Goal: Find specific page/section: Find specific page/section

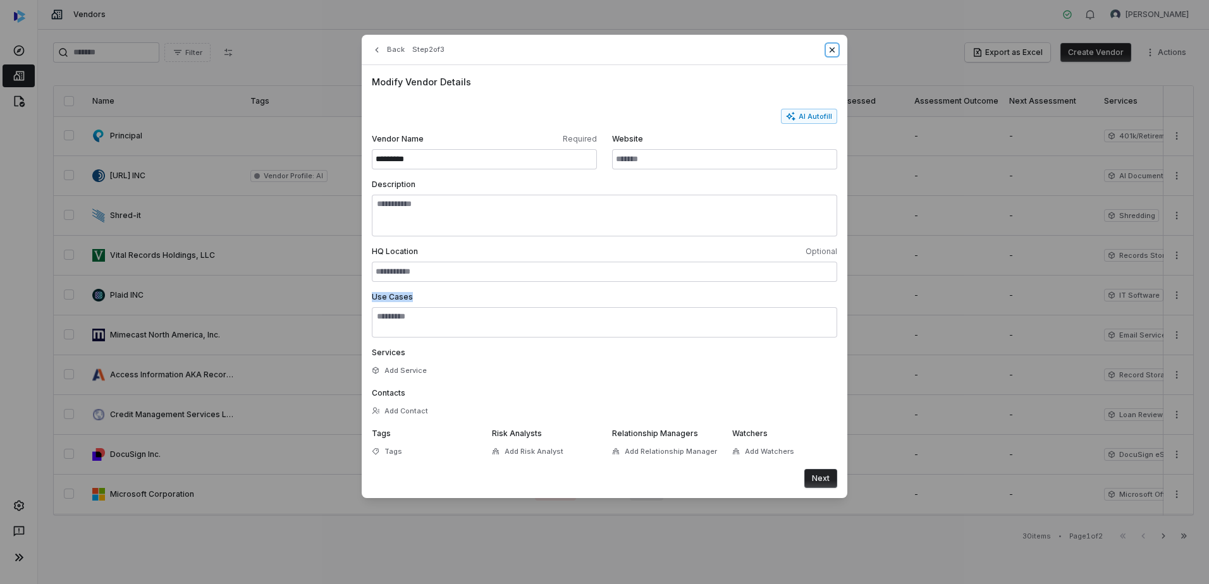
click at [832, 52] on icon "button" at bounding box center [832, 50] width 10 height 10
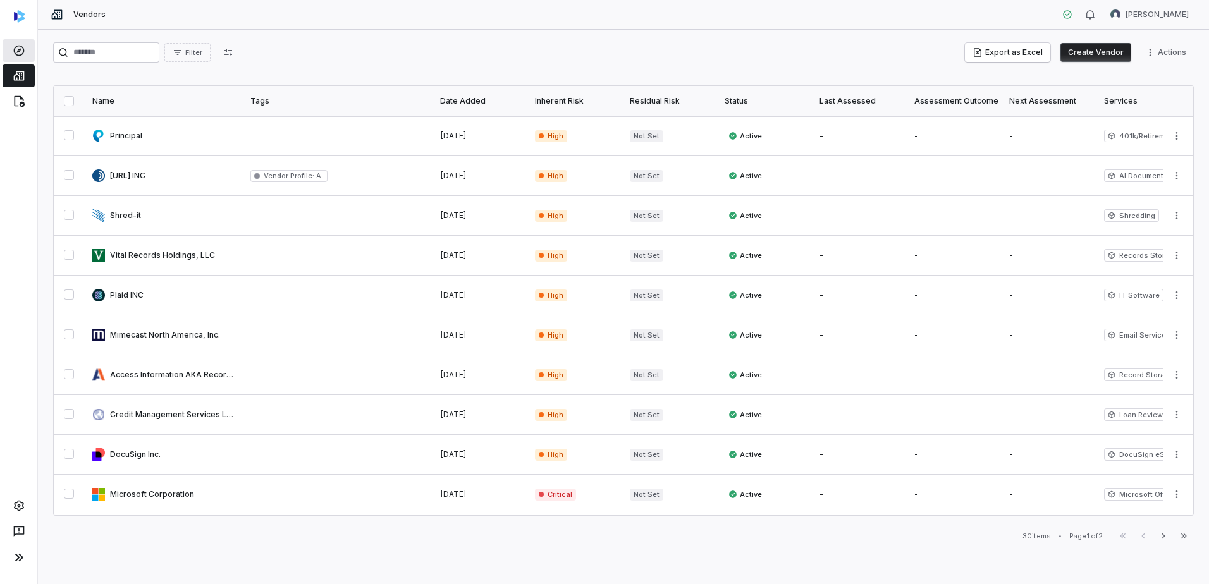
click at [23, 51] on icon at bounding box center [19, 50] width 13 height 13
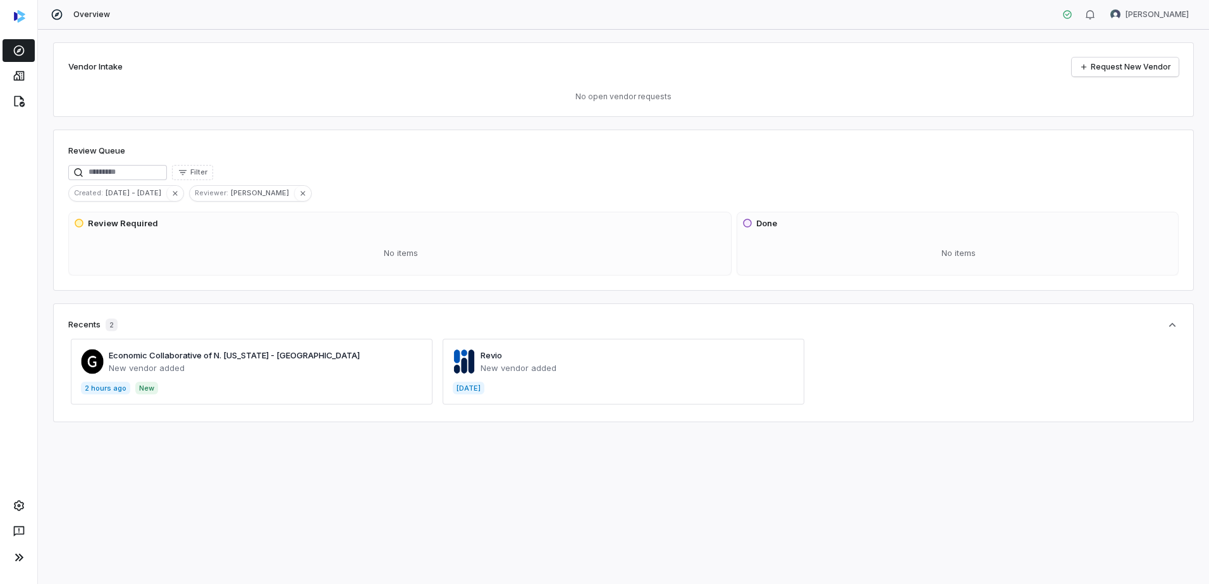
click at [268, 353] on span at bounding box center [252, 372] width 362 height 66
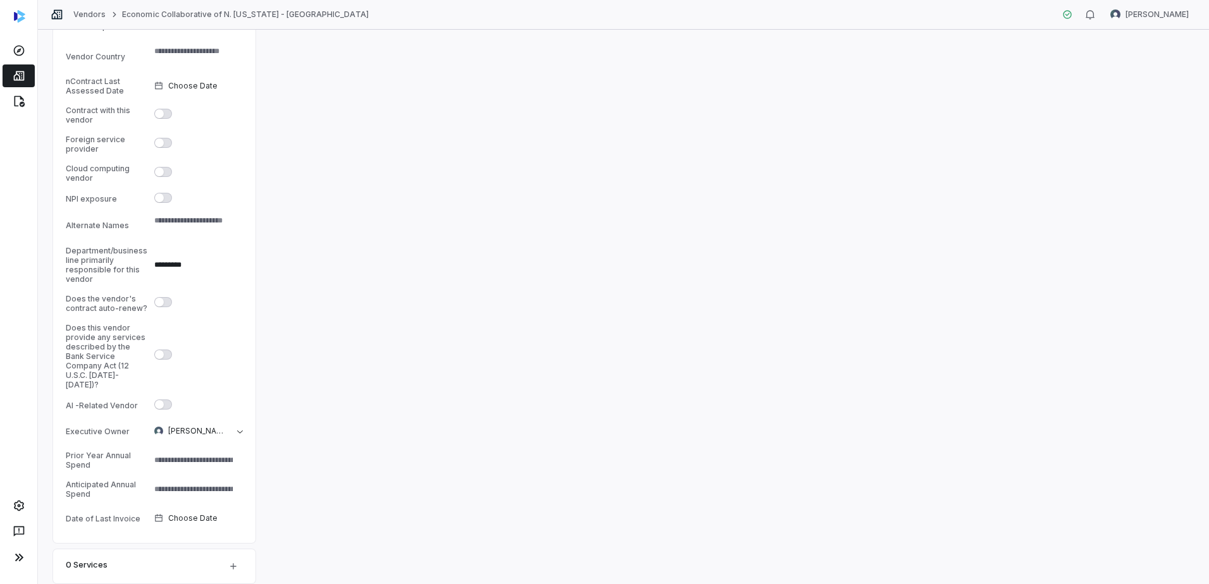
scroll to position [569, 0]
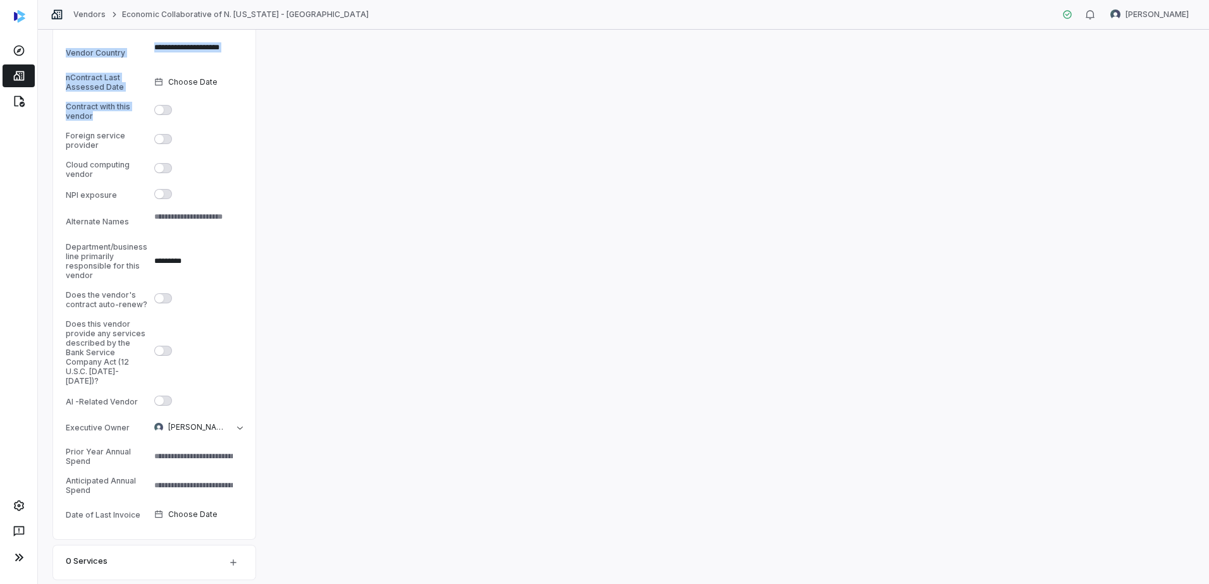
drag, startPoint x: 65, startPoint y: 108, endPoint x: 107, endPoint y: 113, distance: 42.6
click at [107, 113] on div "Preferred Payment Type Select Preferred Payment Type Main Vendor Phone # Contra…" at bounding box center [154, 178] width 202 height 722
drag, startPoint x: 107, startPoint y: 113, endPoint x: 92, endPoint y: 115, distance: 16.0
click at [92, 115] on div "Contract with this vendor" at bounding box center [107, 111] width 83 height 19
drag, startPoint x: 96, startPoint y: 115, endPoint x: 66, endPoint y: 109, distance: 30.3
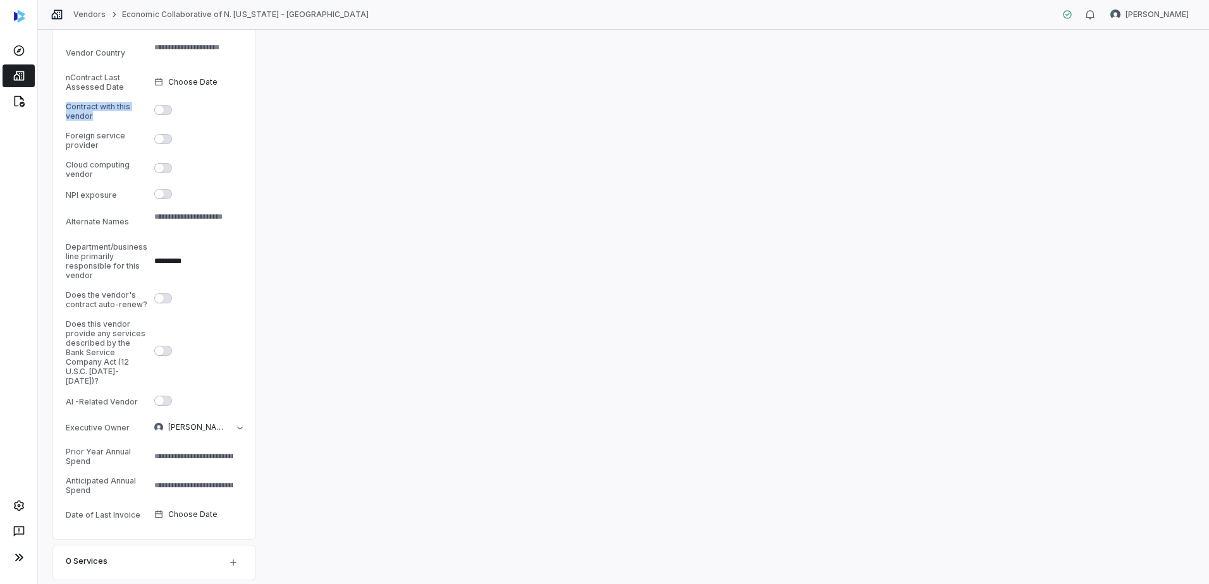
click at [66, 109] on div "Contract with this vendor" at bounding box center [107, 111] width 83 height 19
copy div "Contract with this vendor"
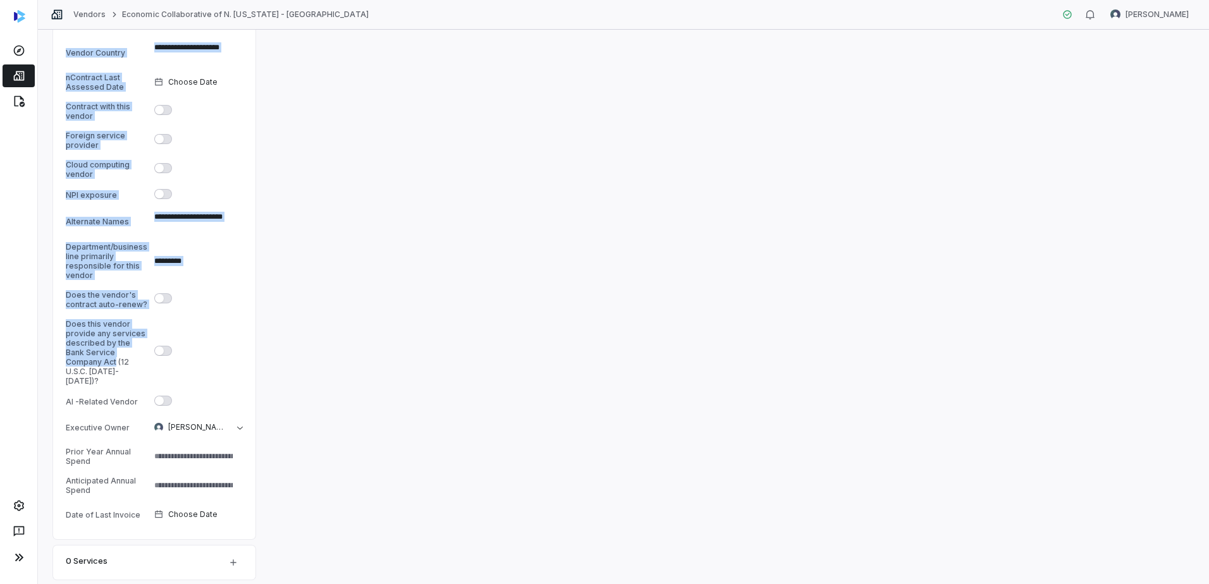
drag, startPoint x: 65, startPoint y: 245, endPoint x: 140, endPoint y: 349, distance: 128.1
click at [140, 349] on div "Preferred Payment Type Select Preferred Payment Type Main Vendor Phone # Contra…" at bounding box center [154, 178] width 202 height 722
drag, startPoint x: 140, startPoint y: 349, endPoint x: 65, endPoint y: 250, distance: 124.5
click at [65, 250] on div "Preferred Payment Type Select Preferred Payment Type Main Vendor Phone # Contra…" at bounding box center [154, 178] width 202 height 722
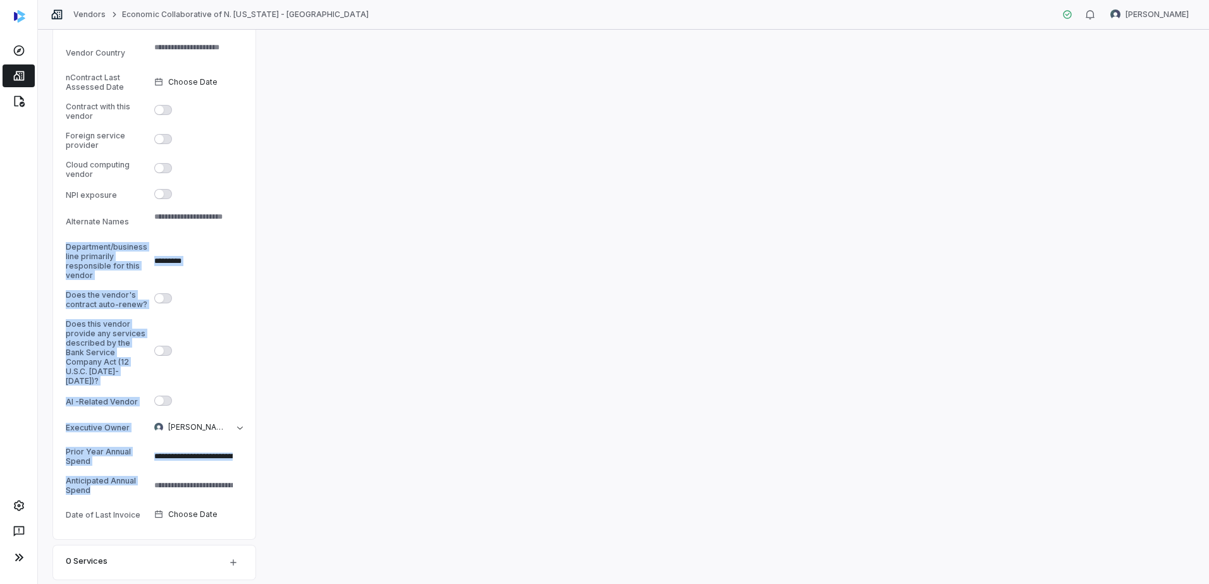
drag, startPoint x: 67, startPoint y: 246, endPoint x: 133, endPoint y: 472, distance: 235.7
click at [133, 472] on tbody "Preferred Payment Type Select Preferred Payment Type Main Vendor Phone # Contra…" at bounding box center [154, 173] width 177 height 712
copy tbody "Department/business line primarily responsible for this vendor ********* Does t…"
type textarea "*"
